Goal: Information Seeking & Learning: Learn about a topic

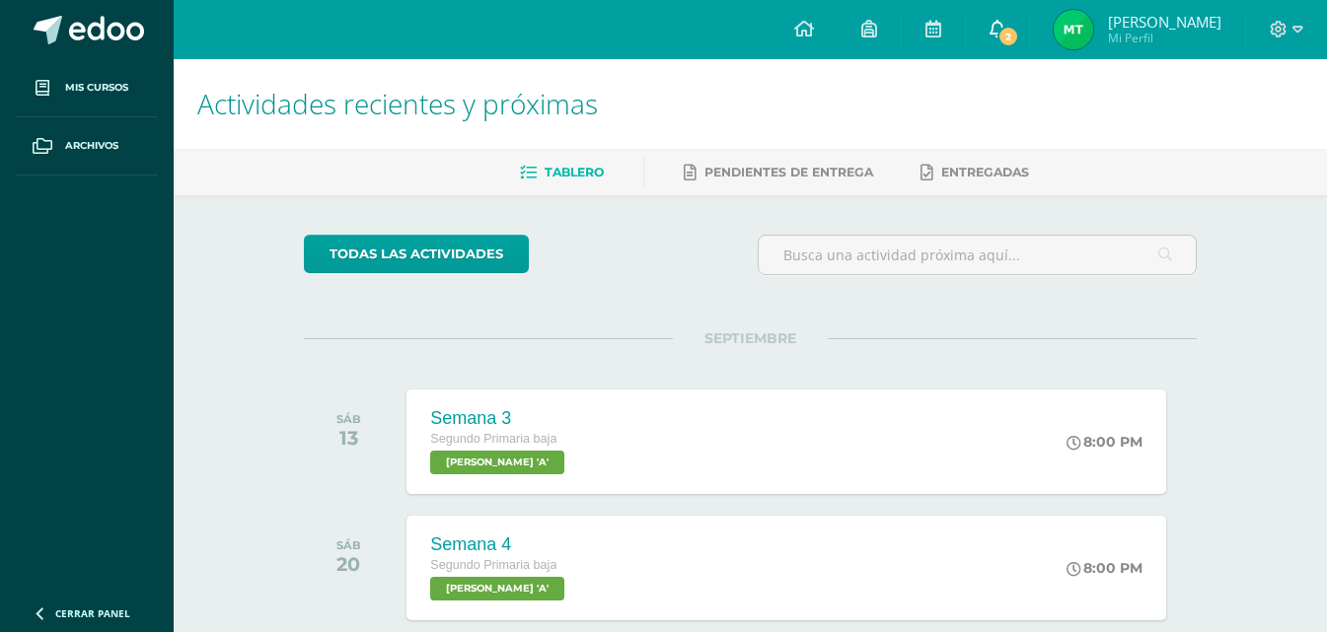
click at [995, 23] on icon at bounding box center [998, 29] width 16 height 18
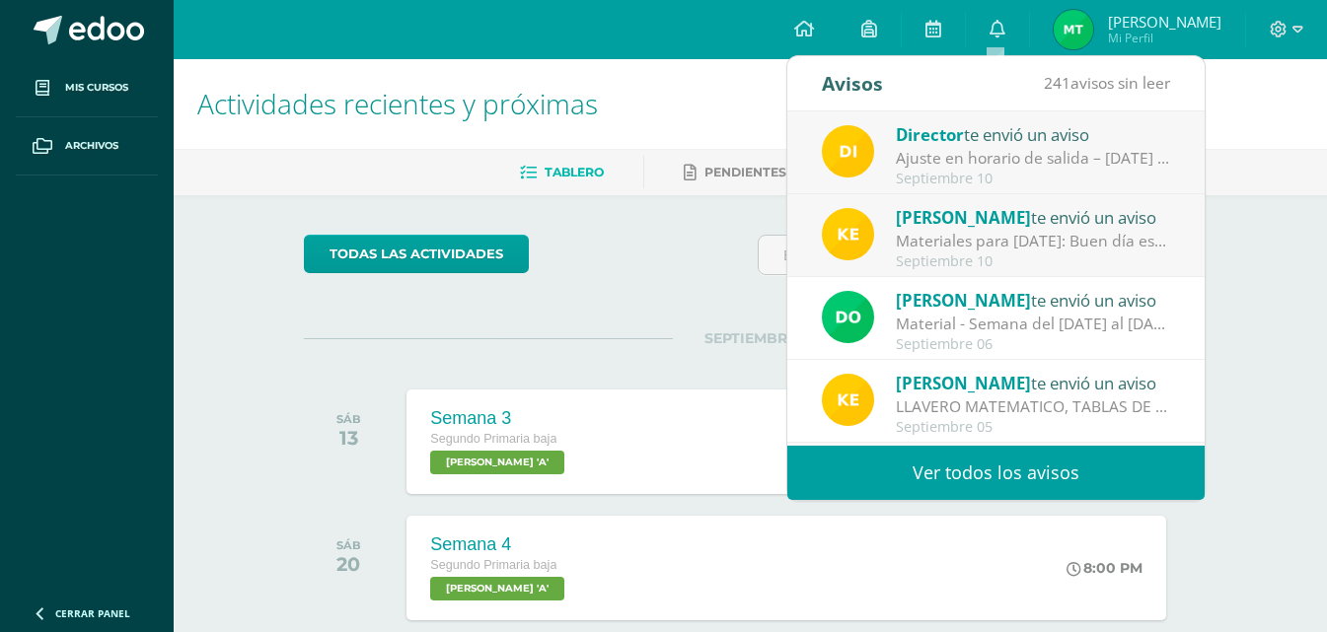
click at [1092, 241] on div "Materiales para [DATE]: Buen día estimados papitos Solo para solicitar unos mat…" at bounding box center [1033, 241] width 274 height 23
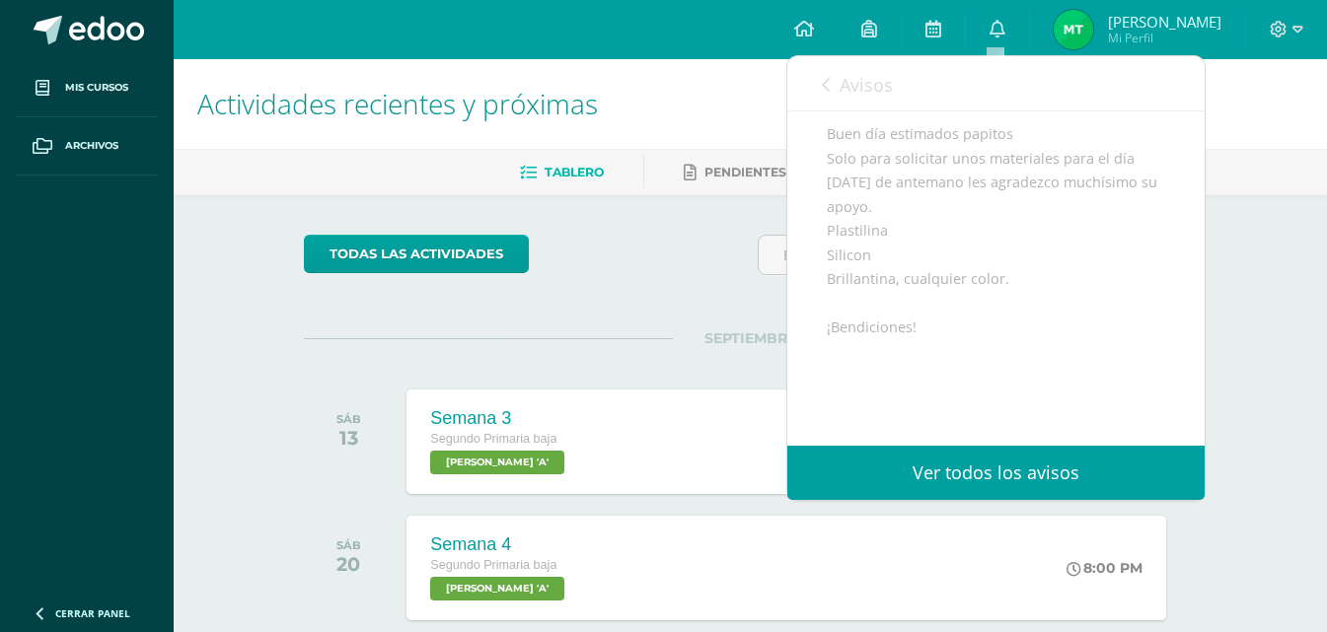
scroll to position [193, 0]
click at [863, 95] on span "Avisos" at bounding box center [866, 85] width 53 height 24
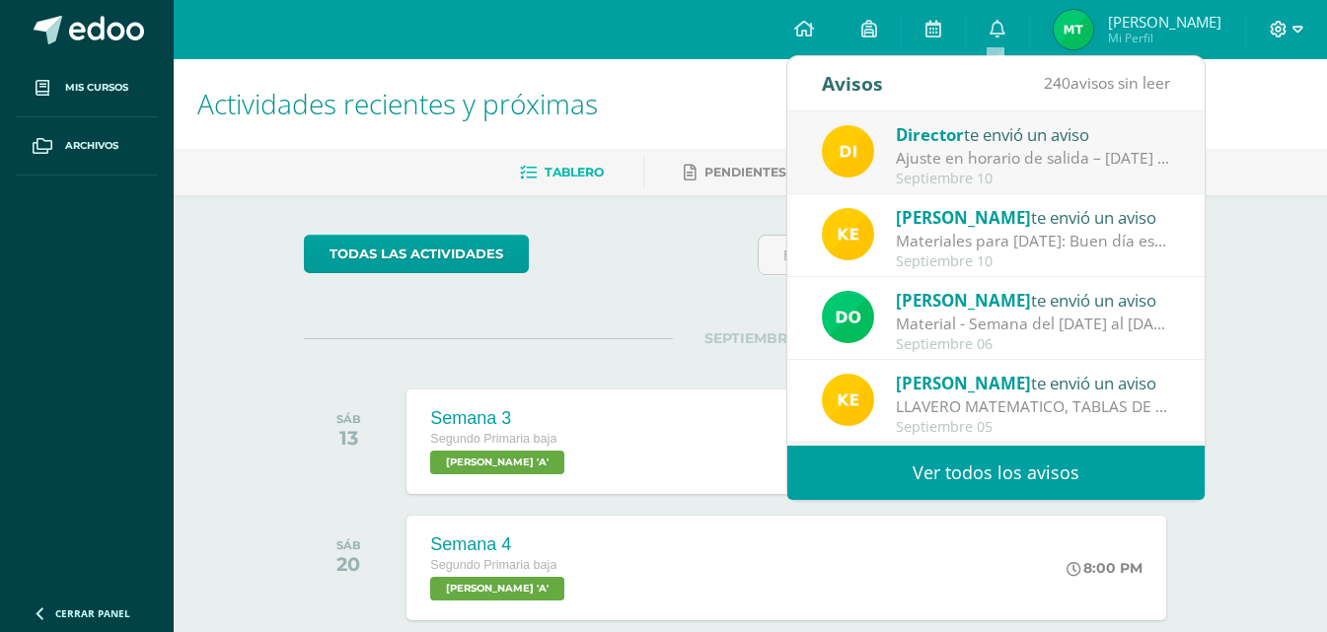
click at [1287, 37] on span at bounding box center [1287, 30] width 34 height 22
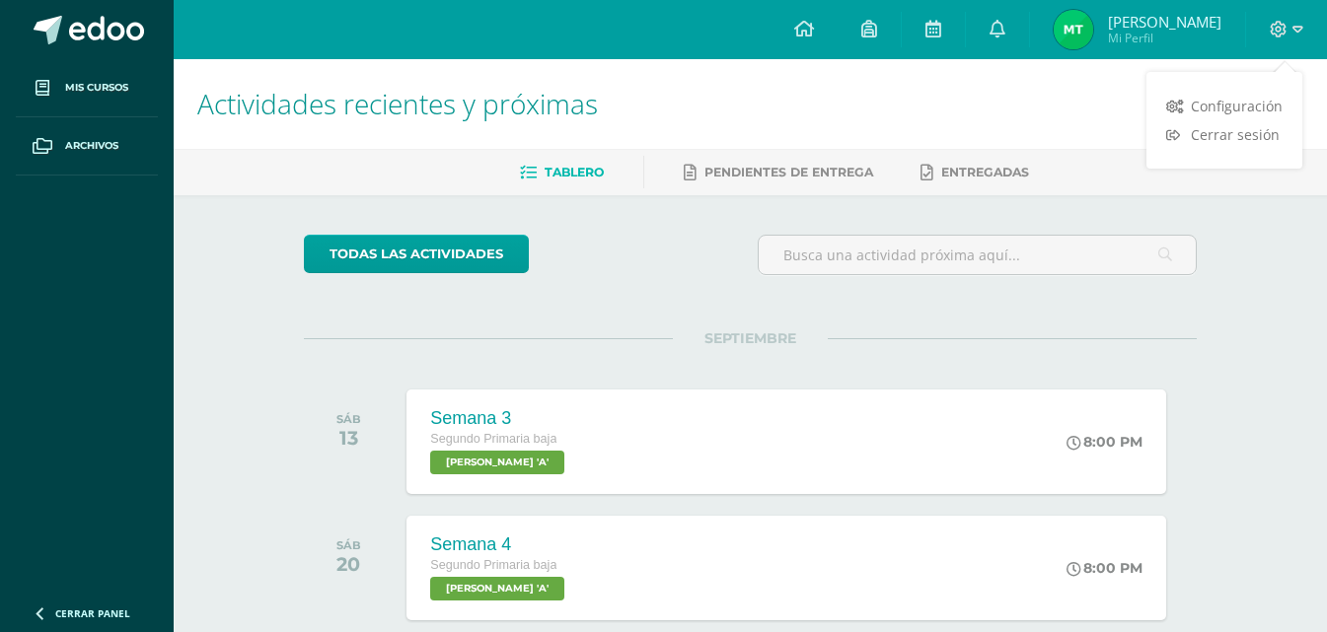
click at [1242, 152] on div "Configuración Cerrar sesión" at bounding box center [1224, 120] width 156 height 77
click at [1233, 144] on link "Cerrar sesión" at bounding box center [1224, 134] width 156 height 29
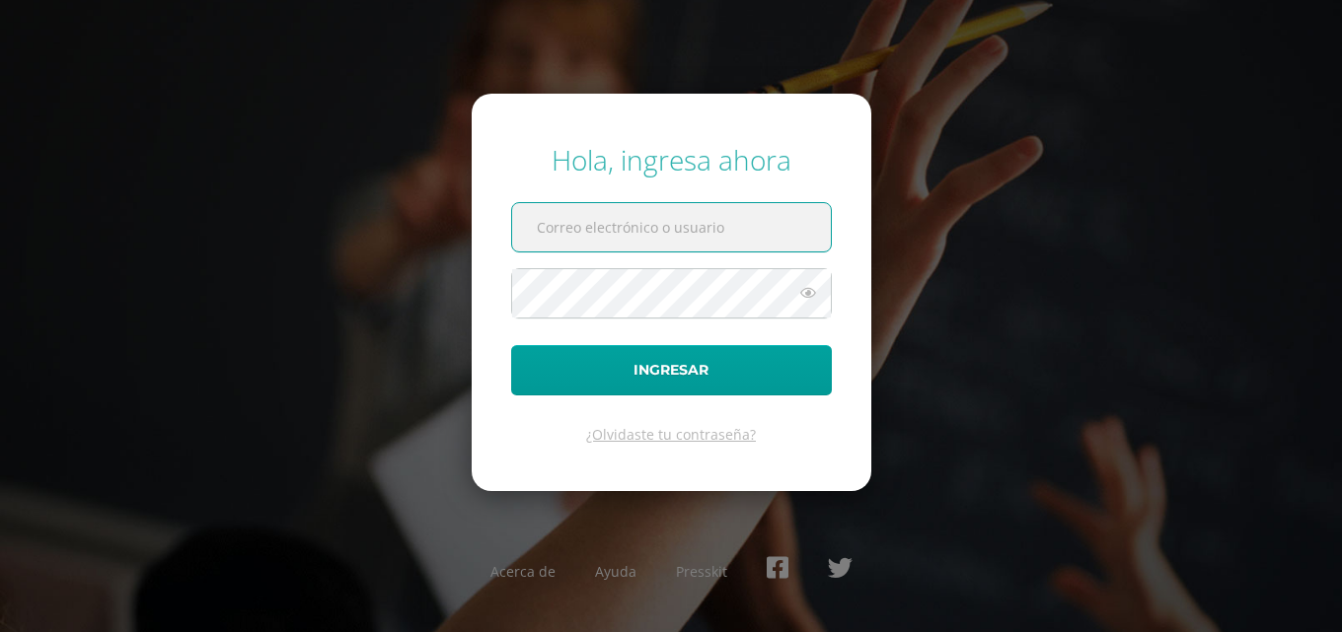
click at [726, 230] on input "text" at bounding box center [671, 227] width 319 height 48
type input "[PERSON_NAME][EMAIL_ADDRESS][DOMAIN_NAME]"
click at [653, 248] on input "[PERSON_NAME][EMAIL_ADDRESS][DOMAIN_NAME]" at bounding box center [671, 227] width 319 height 48
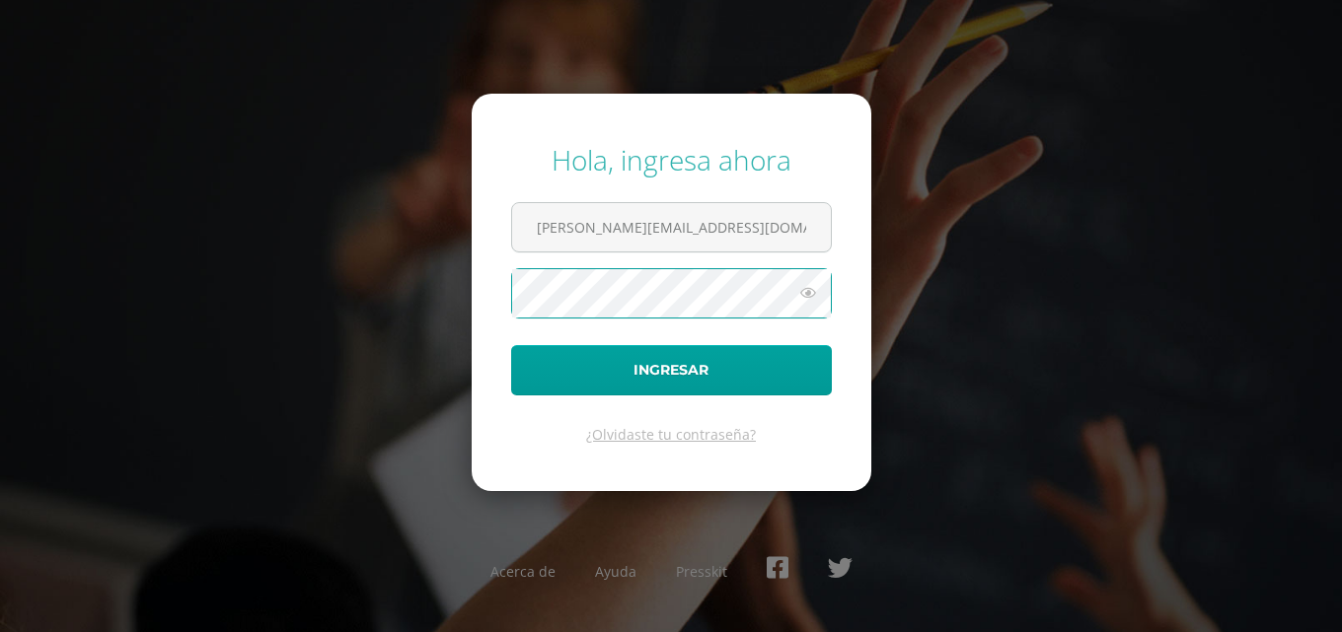
click at [511, 345] on button "Ingresar" at bounding box center [671, 370] width 321 height 50
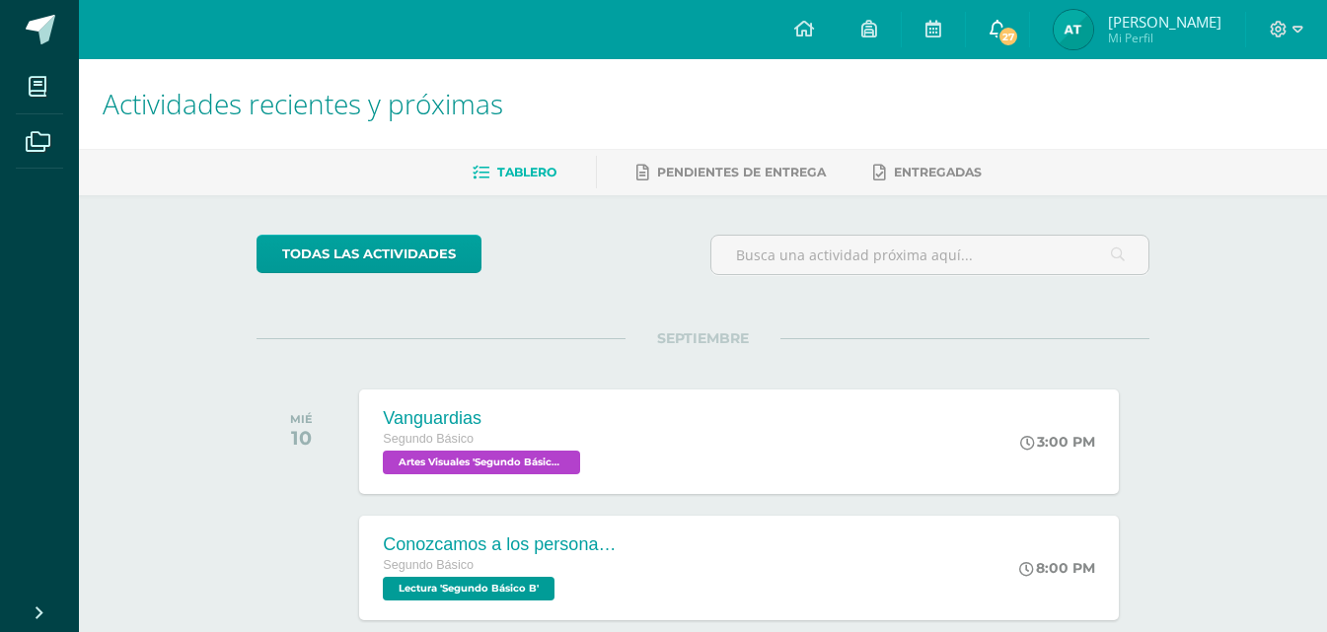
click at [1029, 51] on link "27" at bounding box center [997, 29] width 63 height 59
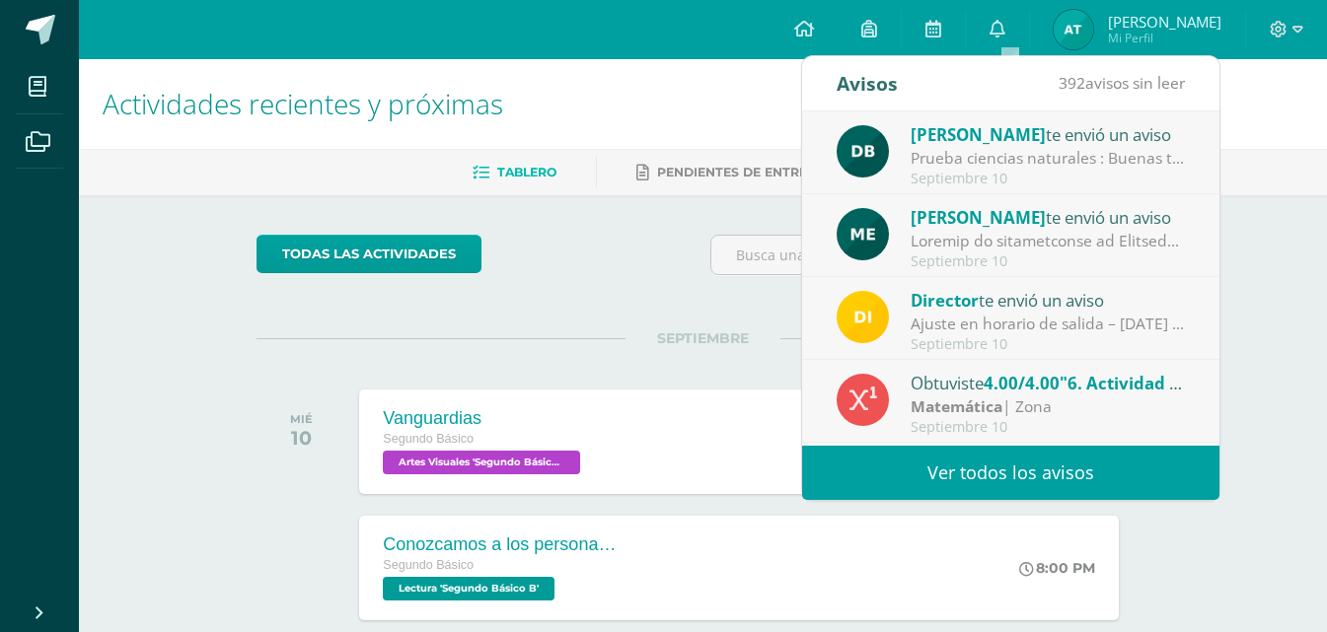
click at [1095, 144] on div "Diana Barrios te envió un aviso" at bounding box center [1048, 134] width 274 height 26
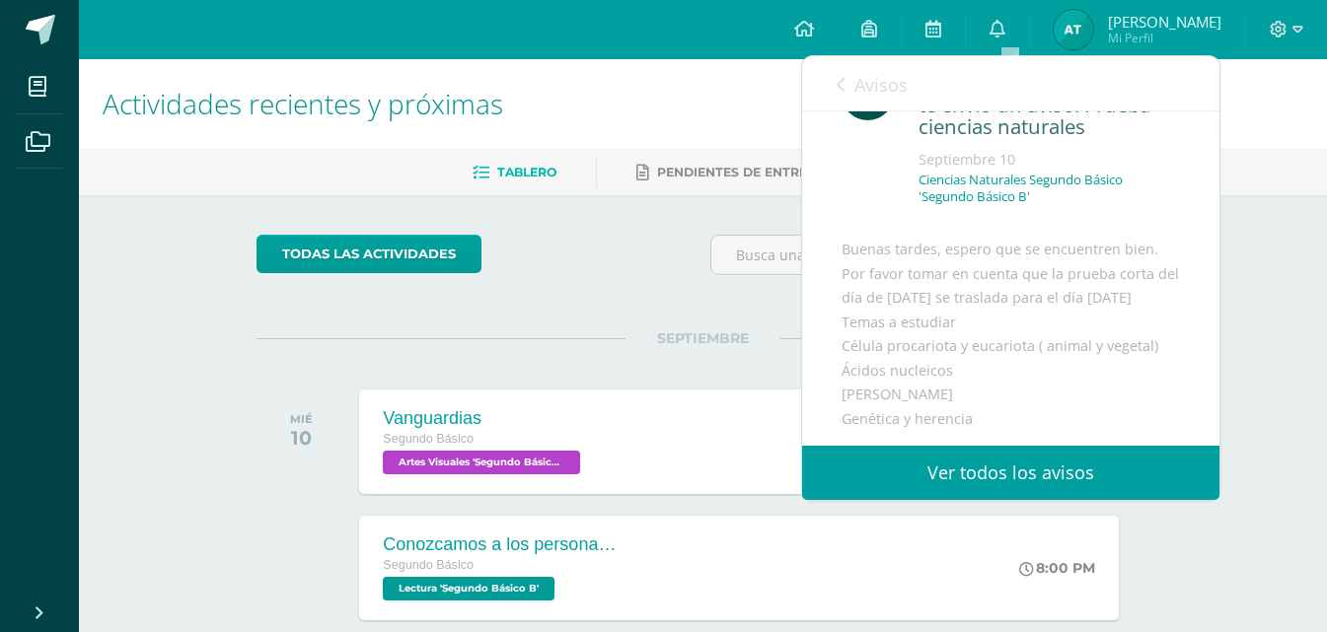
scroll to position [266, 0]
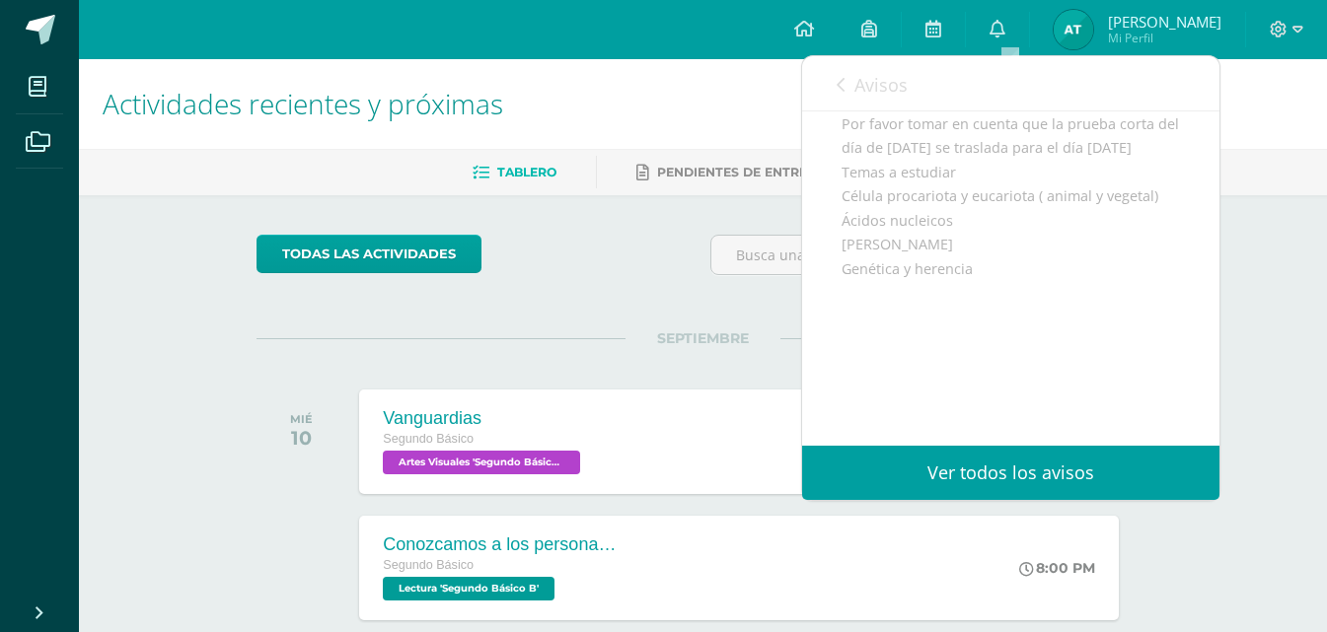
click at [872, 63] on link "Avisos" at bounding box center [872, 84] width 71 height 56
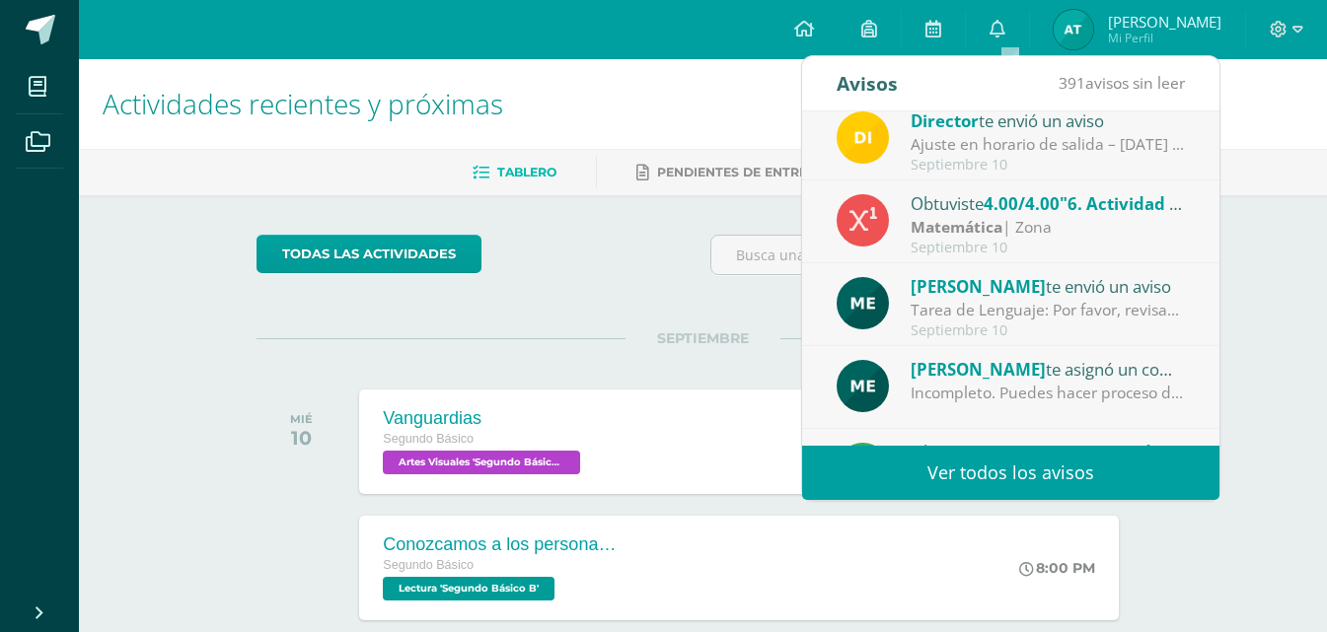
scroll to position [182, 0]
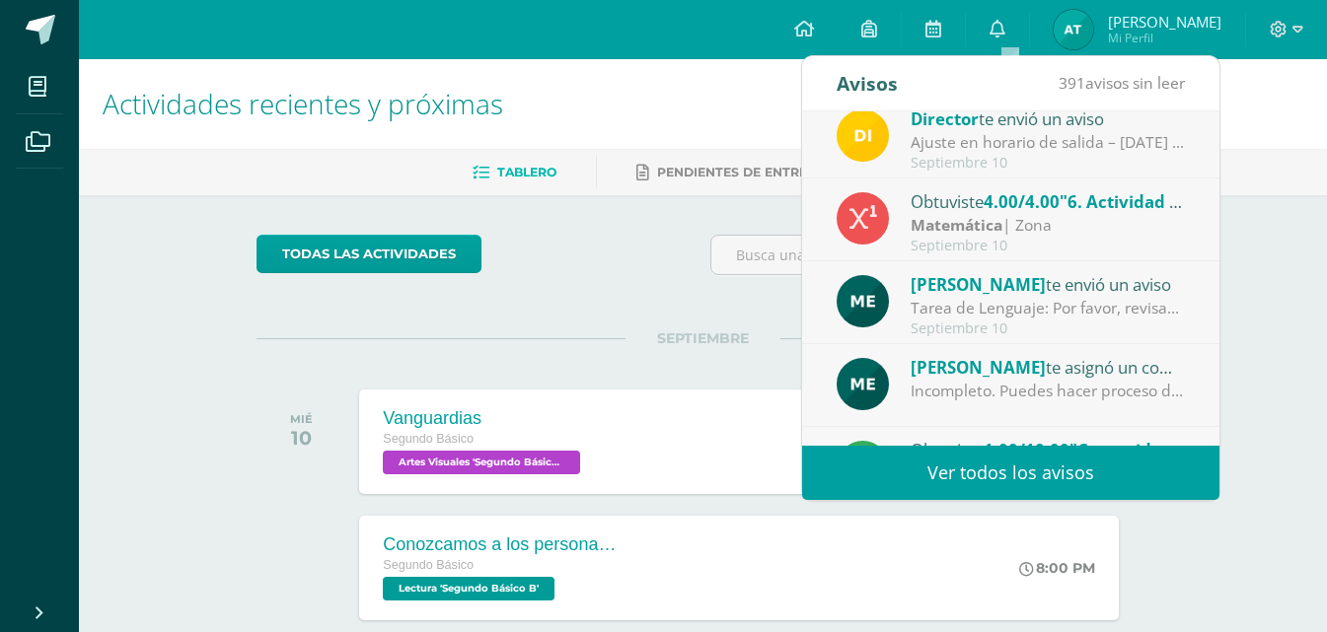
click at [1167, 369] on div "María Escobar te asignó un comentario en 'Comunidades del habla' para 'Comunica…" at bounding box center [1048, 367] width 274 height 26
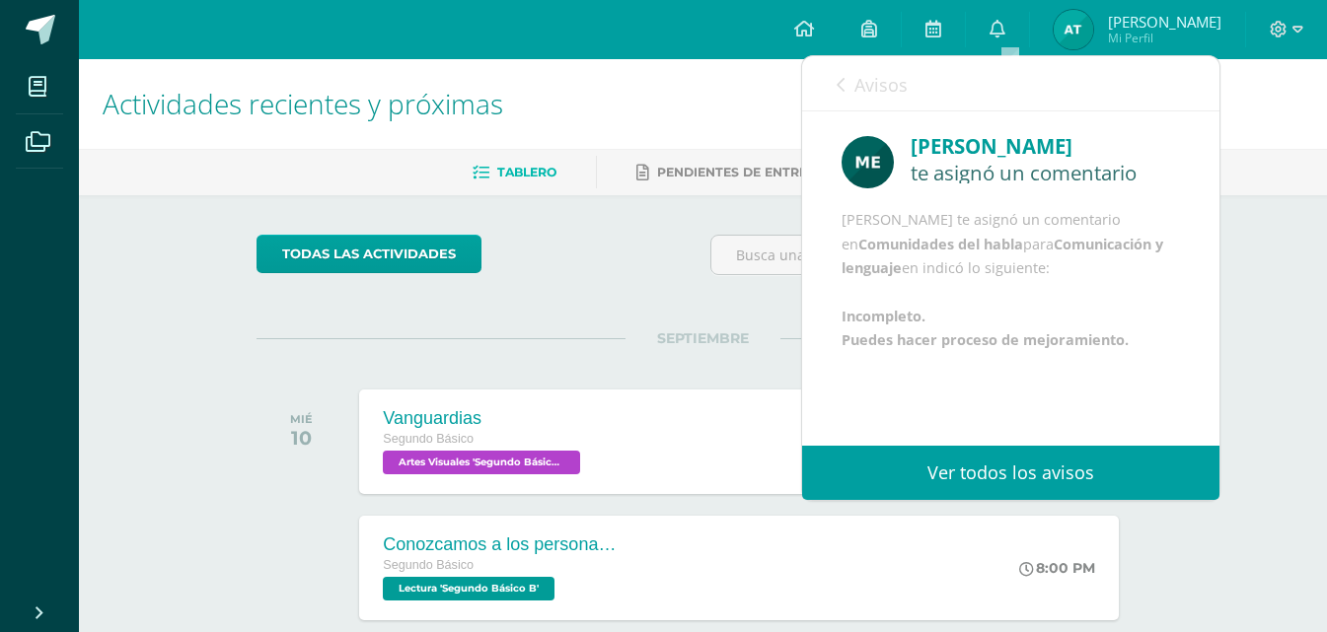
click at [893, 90] on span "Avisos" at bounding box center [880, 85] width 53 height 24
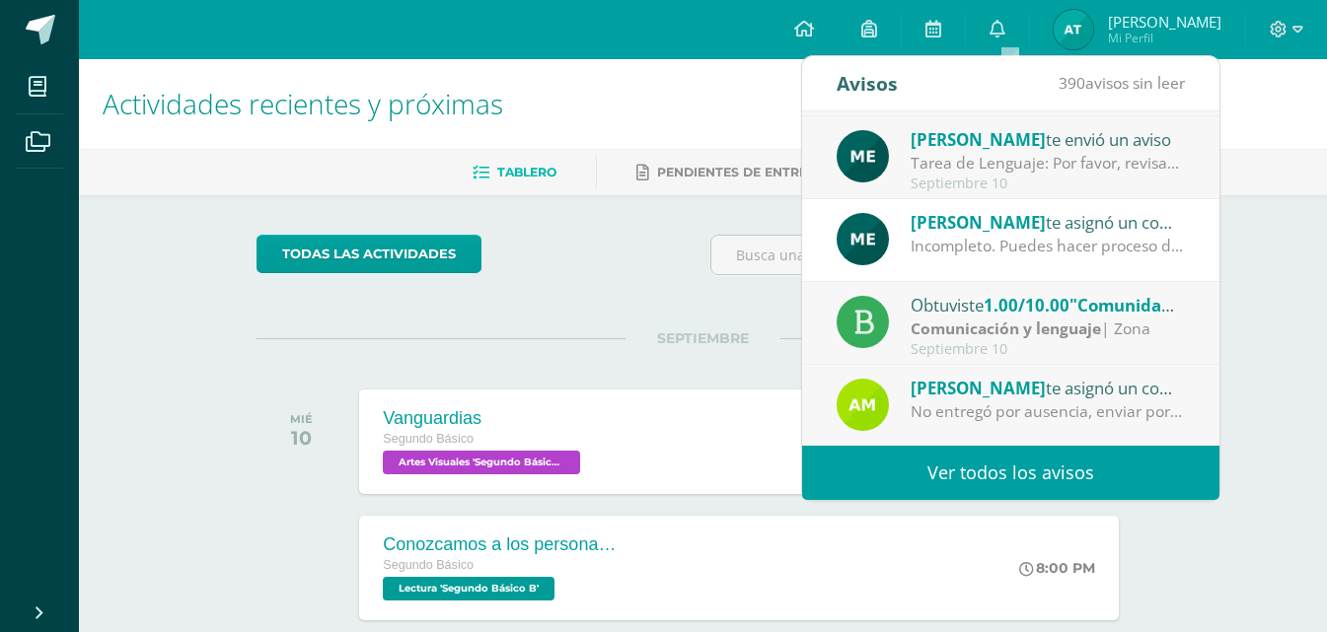
scroll to position [329, 0]
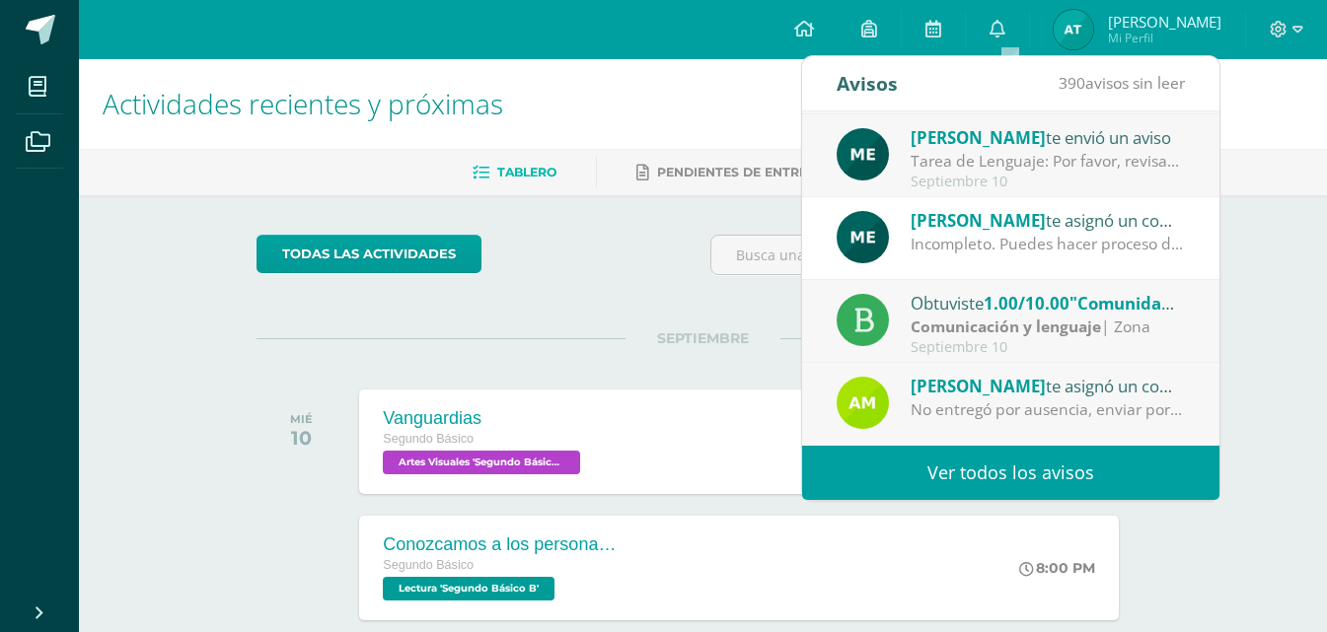
click at [1144, 418] on div "No entregó por ausencia, enviar por correo" at bounding box center [1048, 410] width 274 height 23
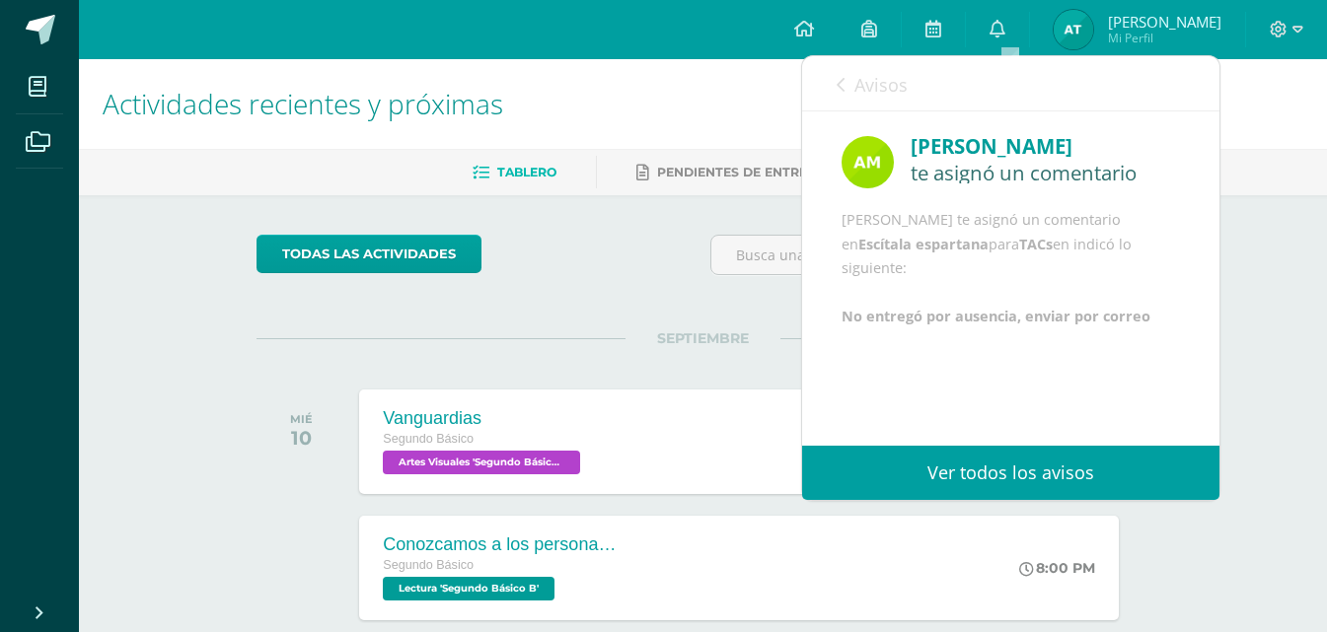
scroll to position [0, 0]
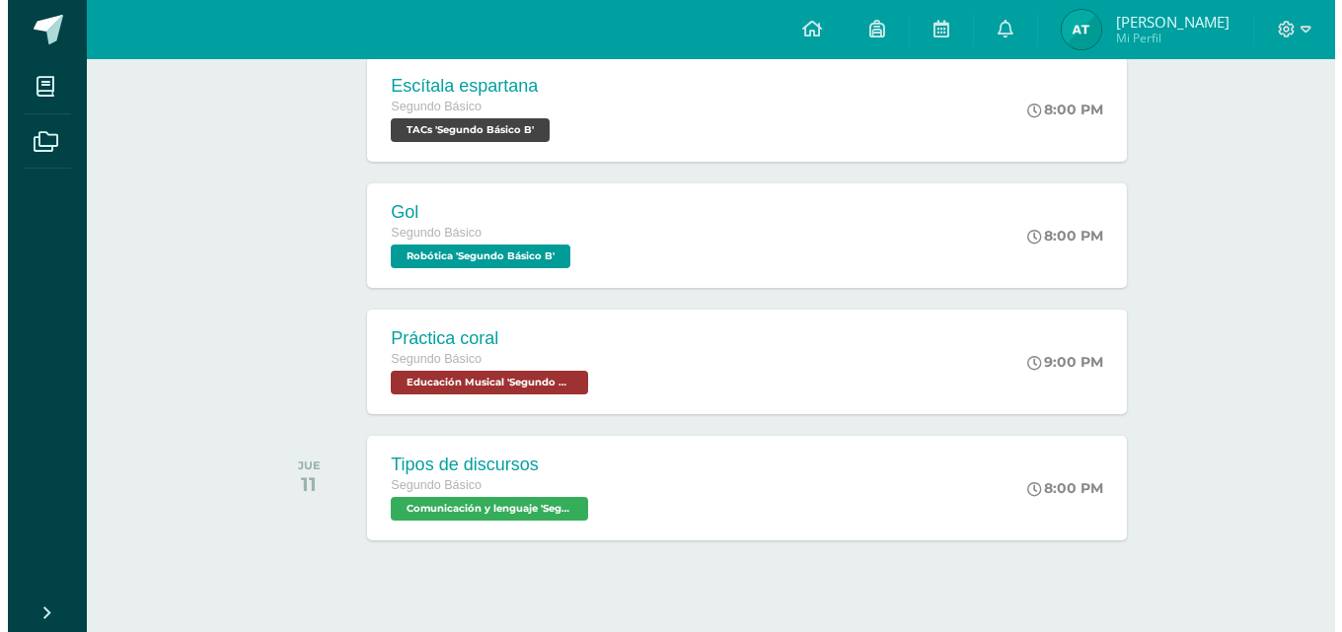
scroll to position [618, 0]
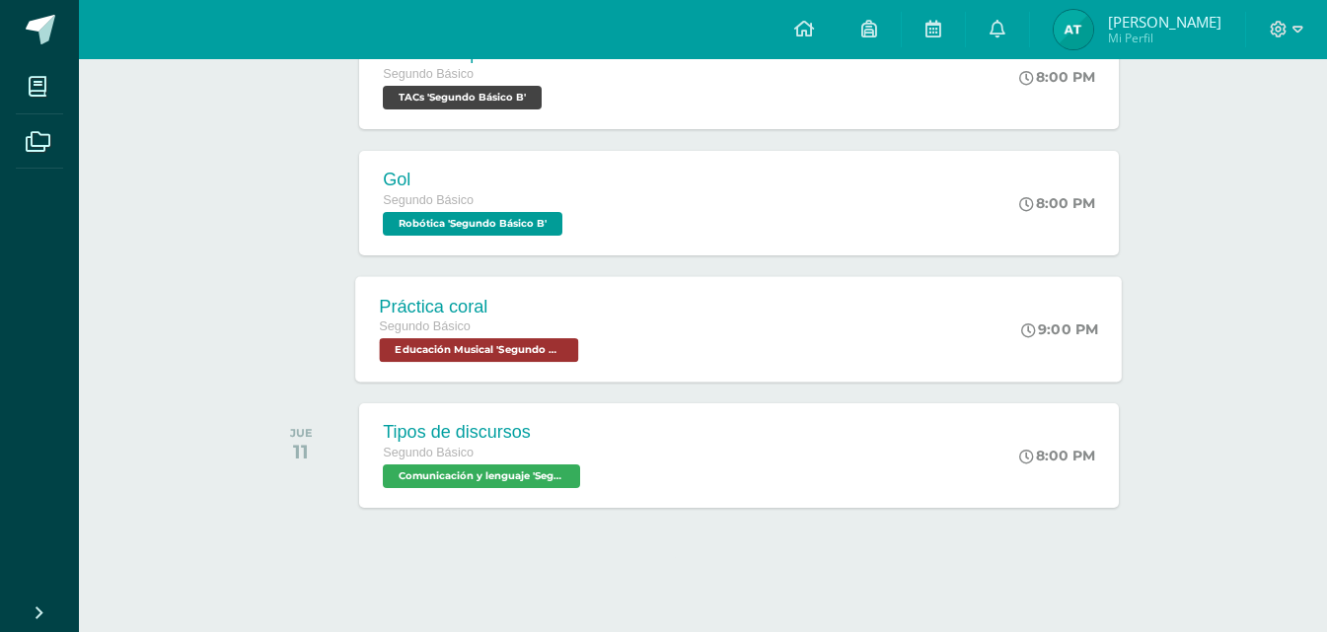
click at [871, 360] on div "Práctica coral Segundo Básico Educación Musical 'Segundo Básico B' 9:00 PM Prác…" at bounding box center [739, 329] width 767 height 106
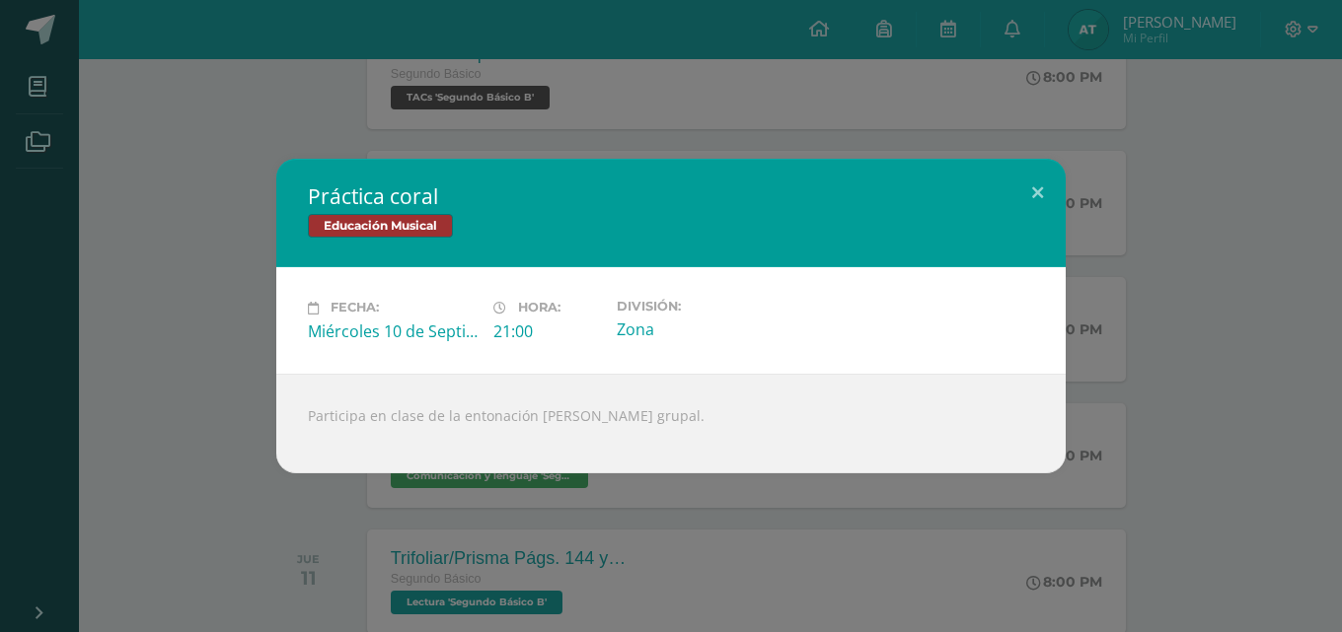
click at [1035, 469] on div "Participa en clase de la entonación del canto grupal." at bounding box center [670, 424] width 789 height 100
click at [1120, 545] on div "Práctica coral Educación Musical Fecha: Miércoles 10 de Septiembre Hora: 21:00 …" at bounding box center [671, 316] width 1342 height 632
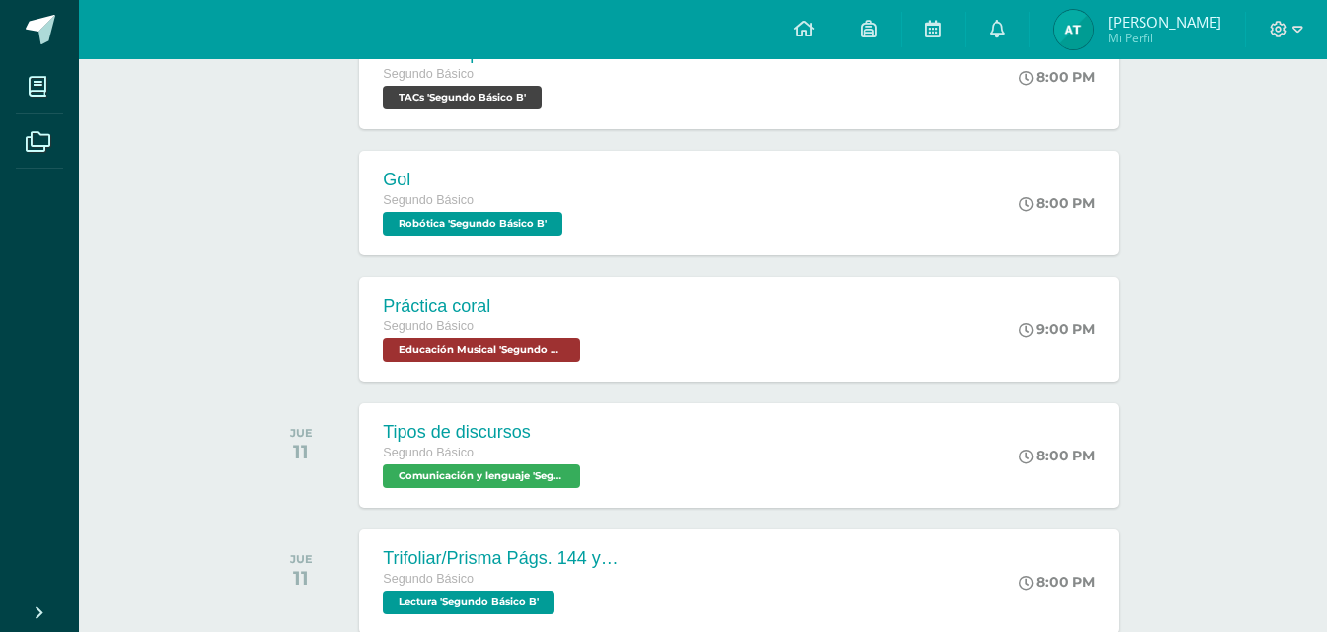
click at [1034, 466] on div "8:00 PM" at bounding box center [1067, 456] width 104 height 105
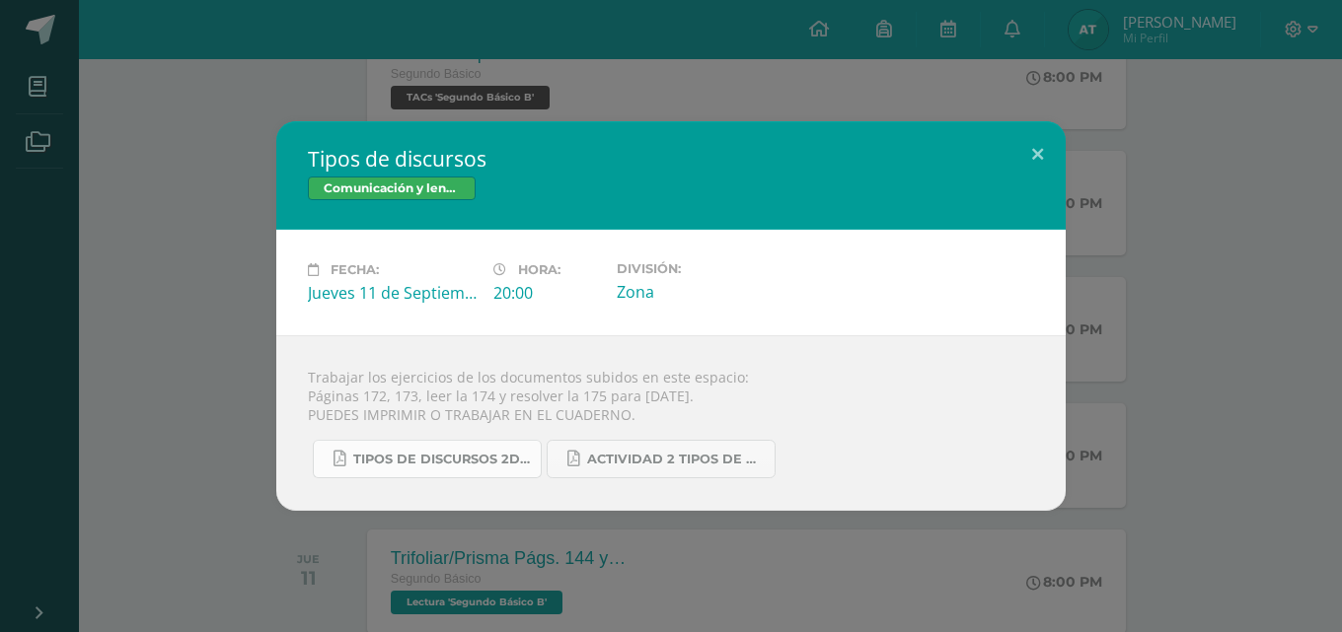
click at [495, 453] on span "Tipos de discursos 2do. Bás..pdf" at bounding box center [442, 460] width 178 height 16
click at [640, 449] on link "Actividad 2 tipos de discursos.pdf" at bounding box center [661, 459] width 229 height 38
